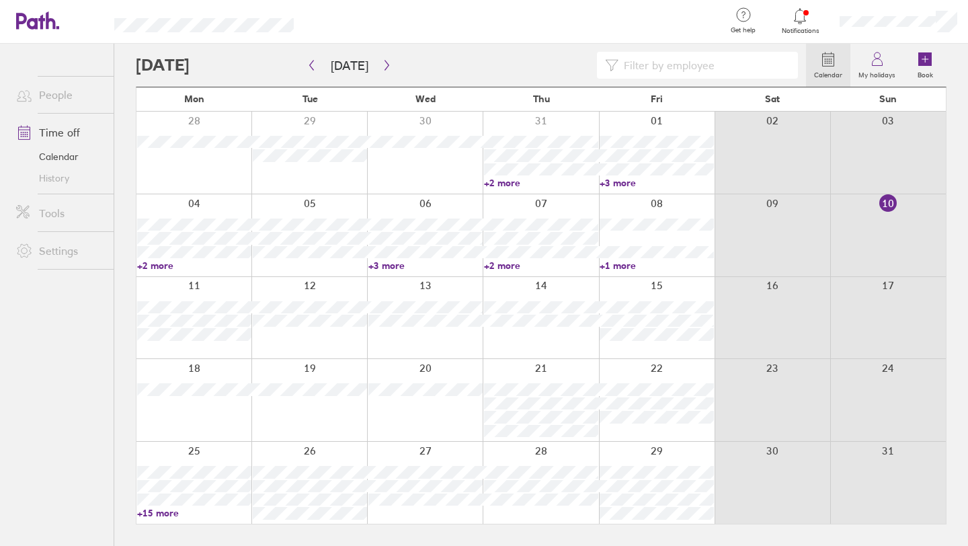
click at [67, 129] on link "Time off" at bounding box center [59, 132] width 108 height 27
click at [876, 62] on icon at bounding box center [878, 59] width 16 height 16
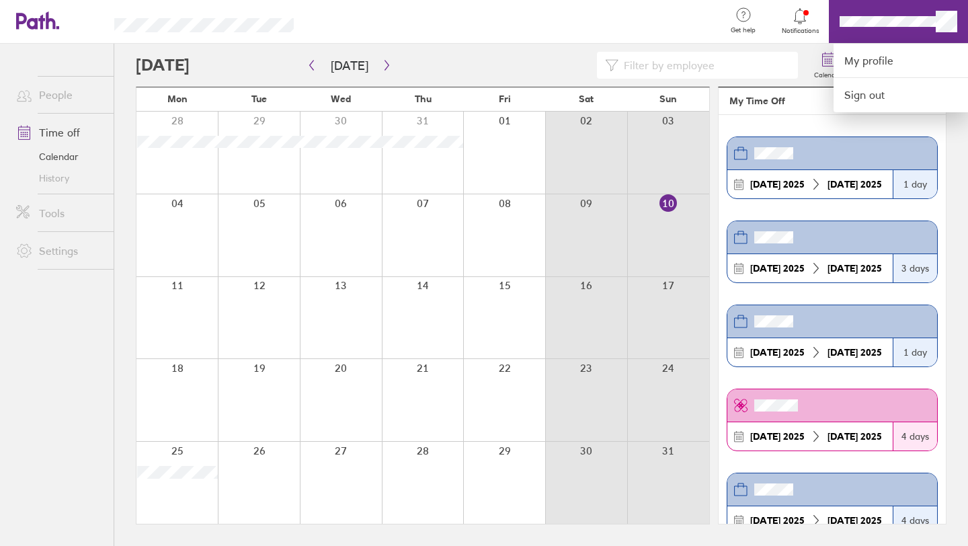
click at [687, 24] on div at bounding box center [514, 22] width 399 height 44
click at [877, 22] on div at bounding box center [484, 273] width 968 height 546
click at [875, 60] on link "My profile" at bounding box center [901, 61] width 135 height 34
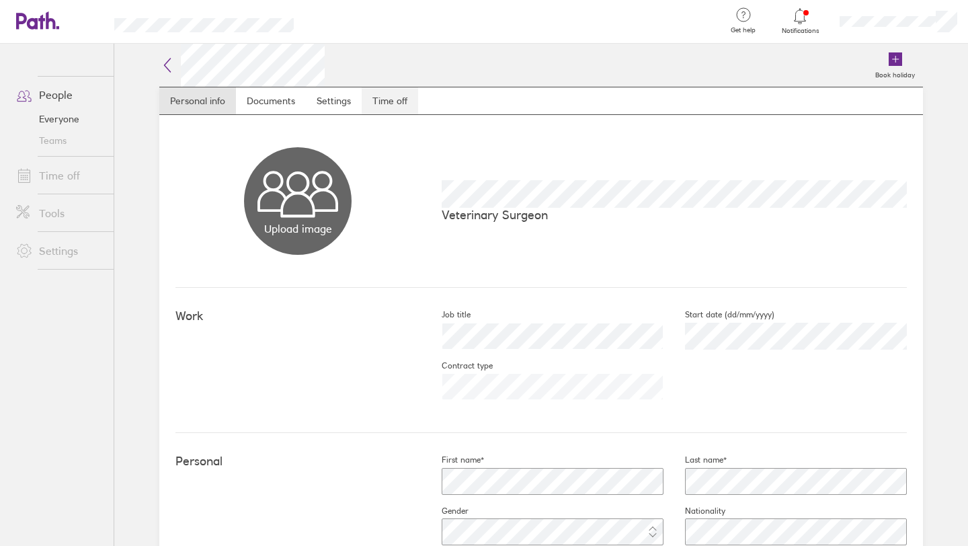
click at [403, 104] on link "Time off" at bounding box center [390, 100] width 56 height 27
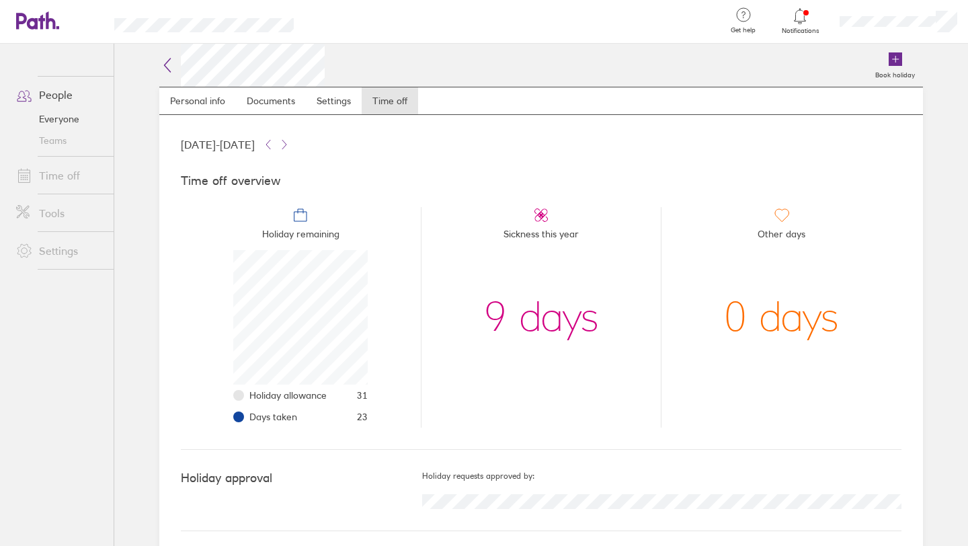
scroll to position [7, 0]
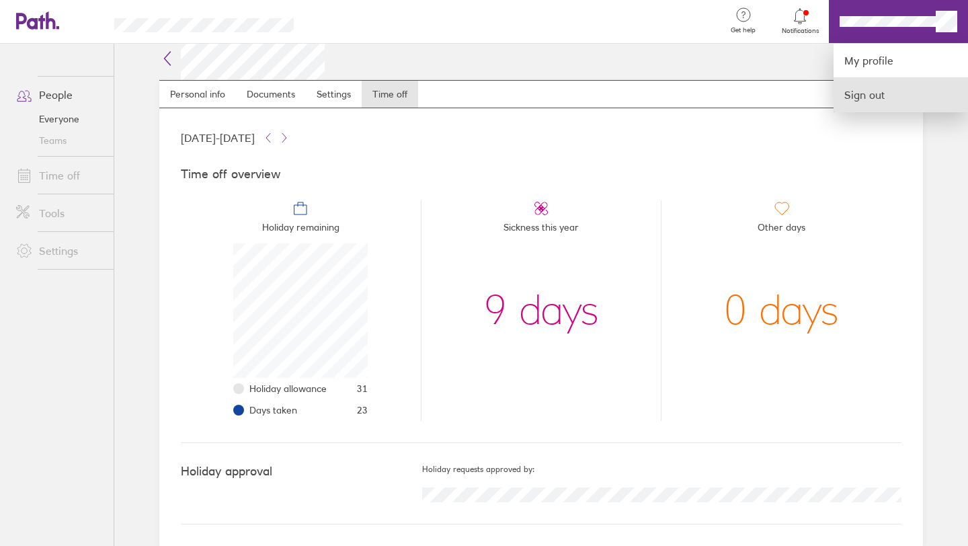
click at [903, 97] on link "Sign out" at bounding box center [901, 95] width 135 height 34
